Goal: Check status: Check status

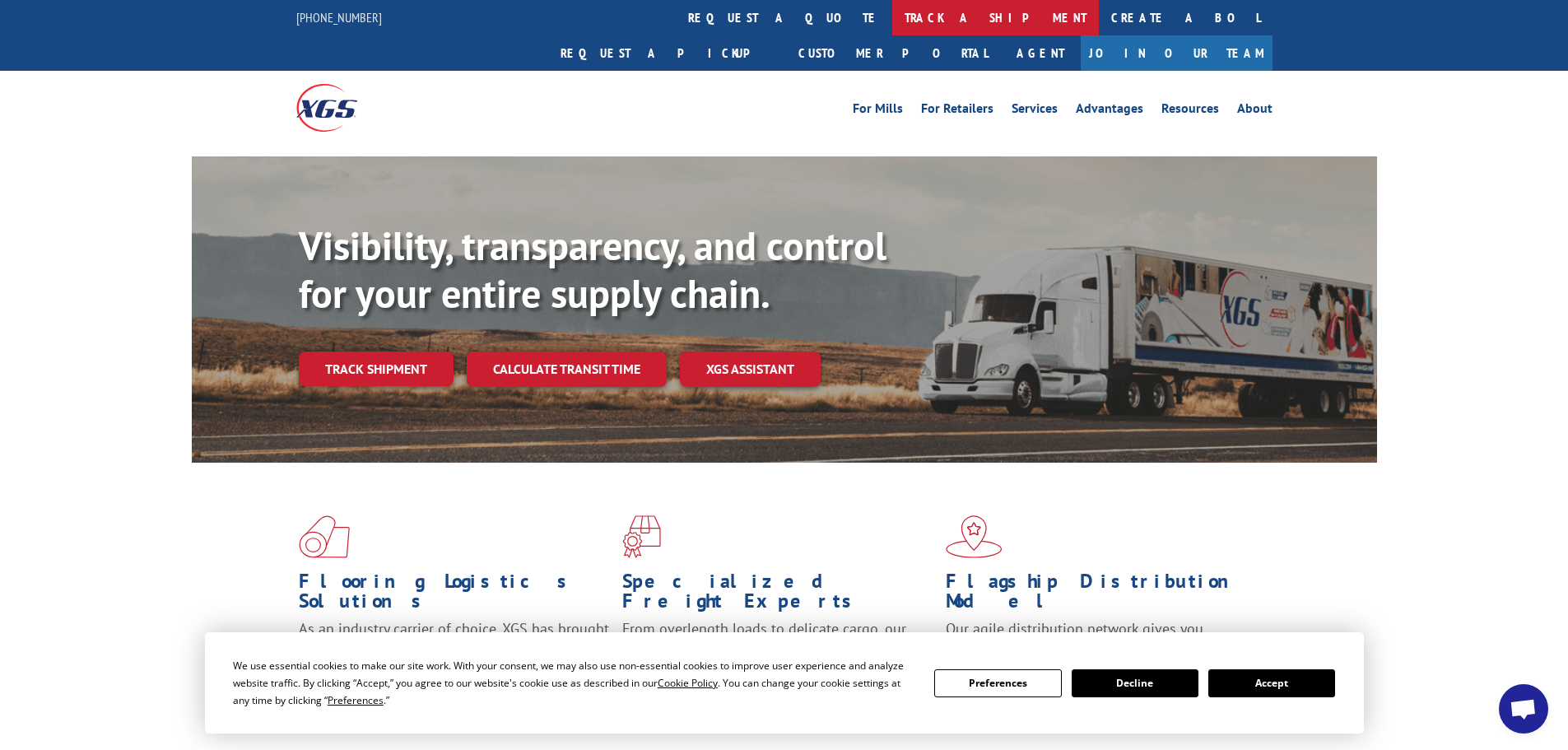
click at [892, 16] on link "track a shipment" at bounding box center [996, 17] width 207 height 36
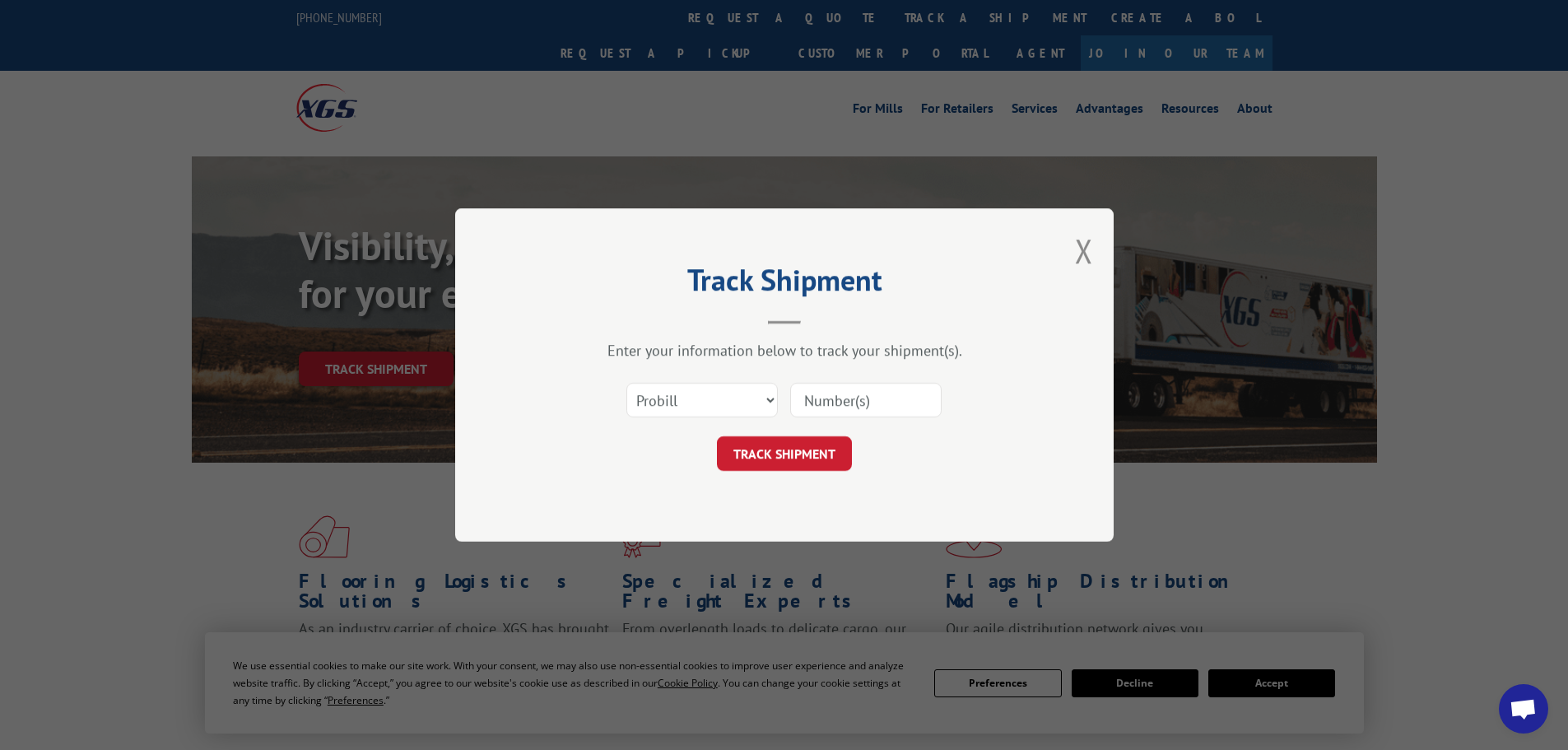
click at [857, 397] on input at bounding box center [865, 400] width 151 height 35
paste input "15384225"
type input "15384225"
click at [781, 457] on button "TRACK SHIPMENT" at bounding box center [784, 454] width 135 height 35
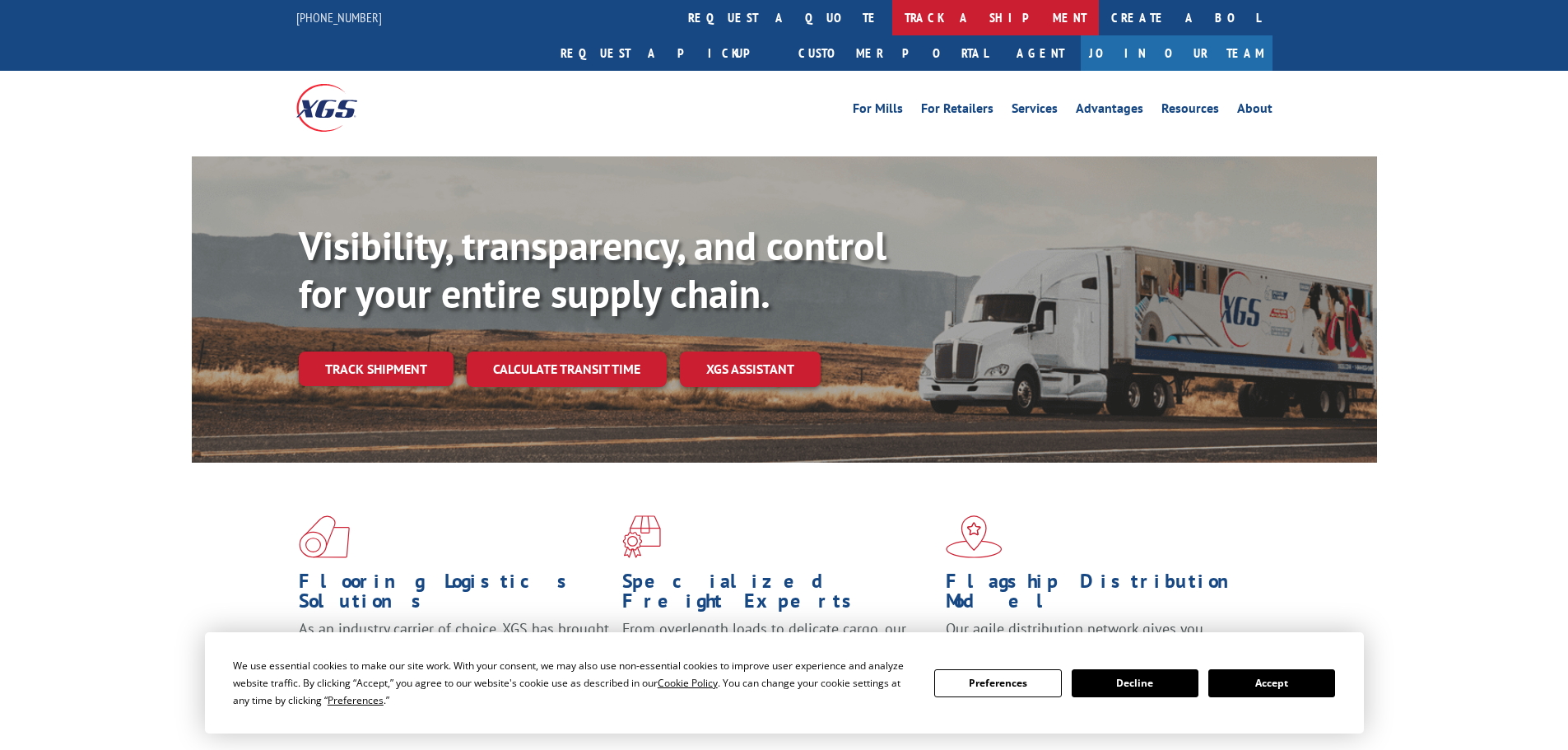
click at [892, 20] on link "track a shipment" at bounding box center [996, 17] width 207 height 36
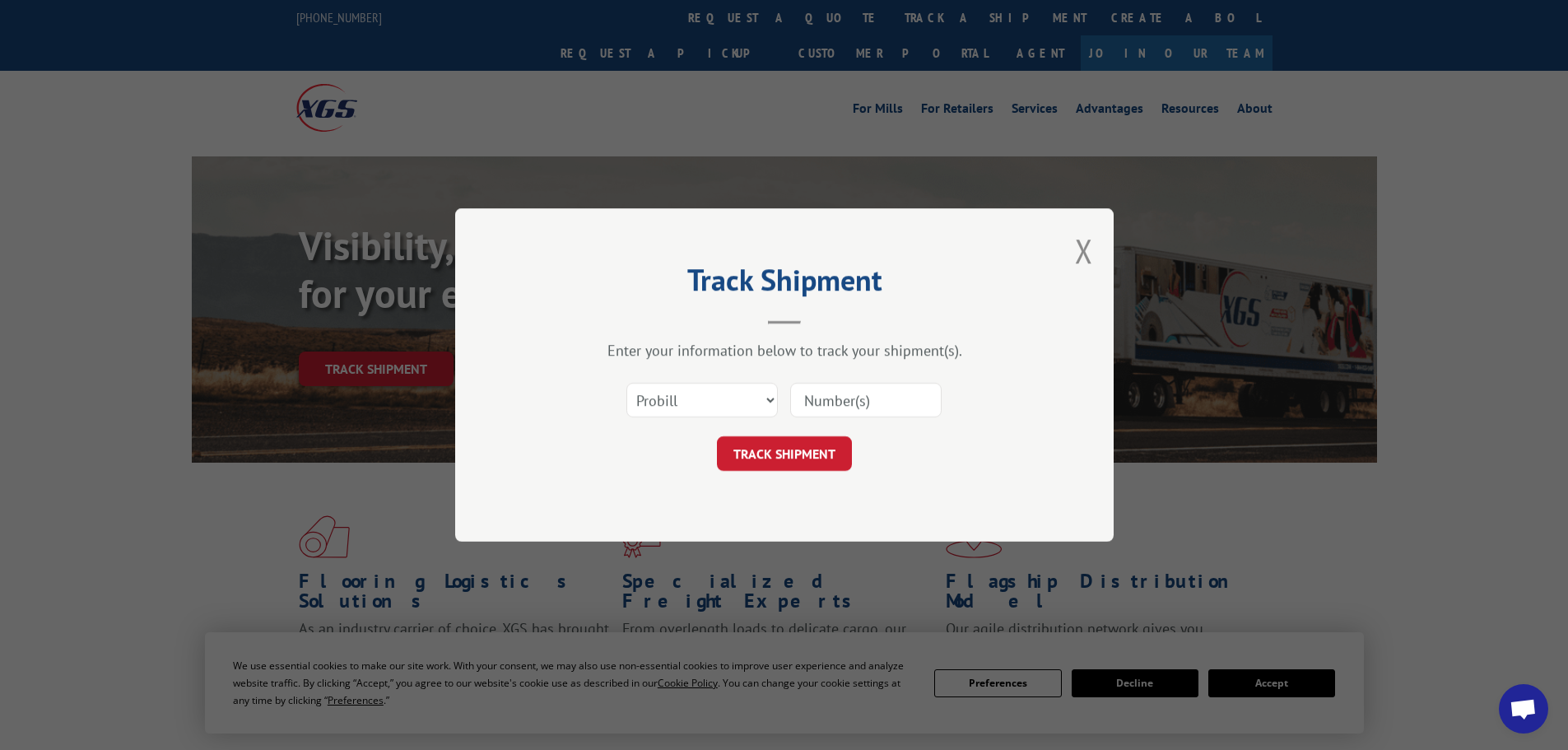
click at [821, 390] on input at bounding box center [865, 400] width 151 height 35
paste input "15384190"
type input "15384190"
click at [813, 459] on button "TRACK SHIPMENT" at bounding box center [784, 454] width 135 height 35
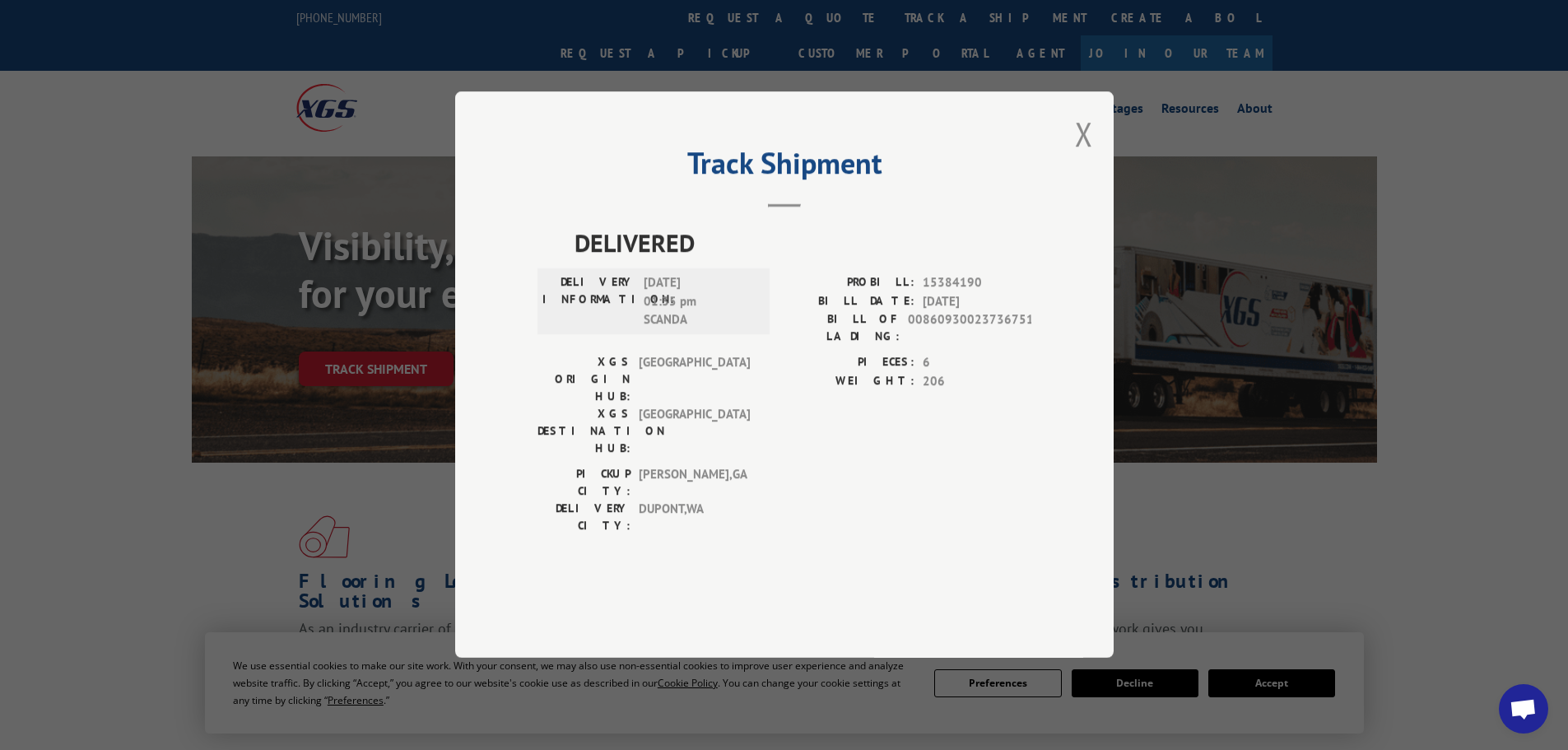
drag, startPoint x: 1076, startPoint y: 179, endPoint x: 1050, endPoint y: 158, distance: 33.4
click at [1076, 156] on button "Close modal" at bounding box center [1084, 134] width 18 height 44
